Goal: Navigation & Orientation: Understand site structure

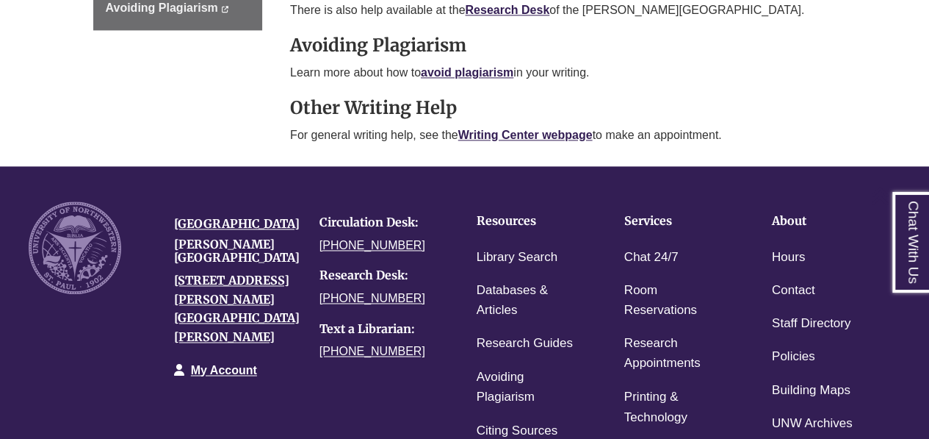
scroll to position [1027, 0]
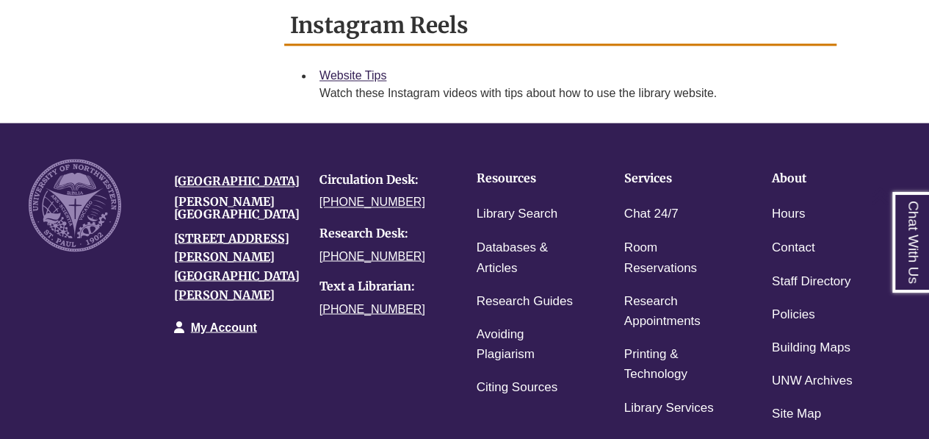
scroll to position [1210, 0]
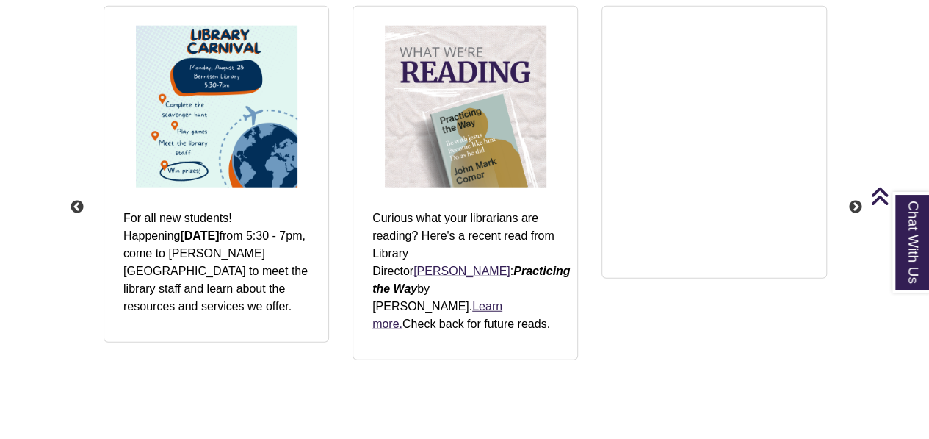
scroll to position [1757, 0]
